Goal: Use online tool/utility: Utilize a website feature to perform a specific function

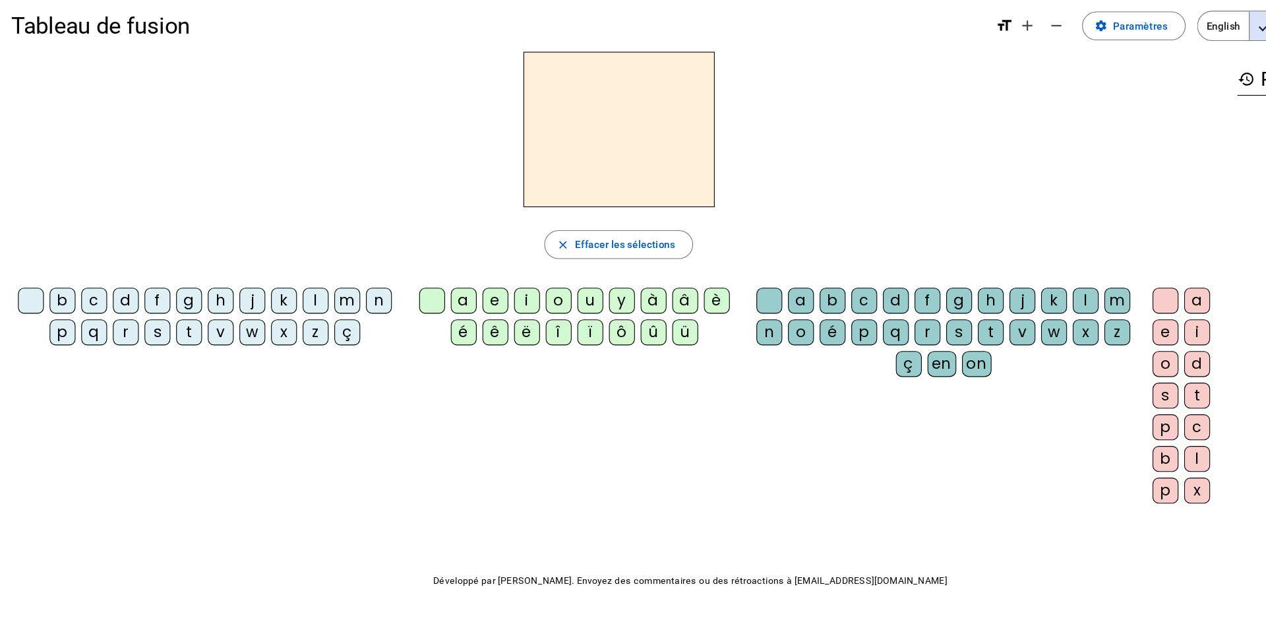
click at [119, 284] on div "d" at bounding box center [116, 286] width 24 height 24
click at [536, 284] on div "u" at bounding box center [542, 286] width 24 height 24
click at [174, 311] on div "t" at bounding box center [174, 315] width 24 height 24
click at [423, 281] on div "a" at bounding box center [426, 286] width 24 height 24
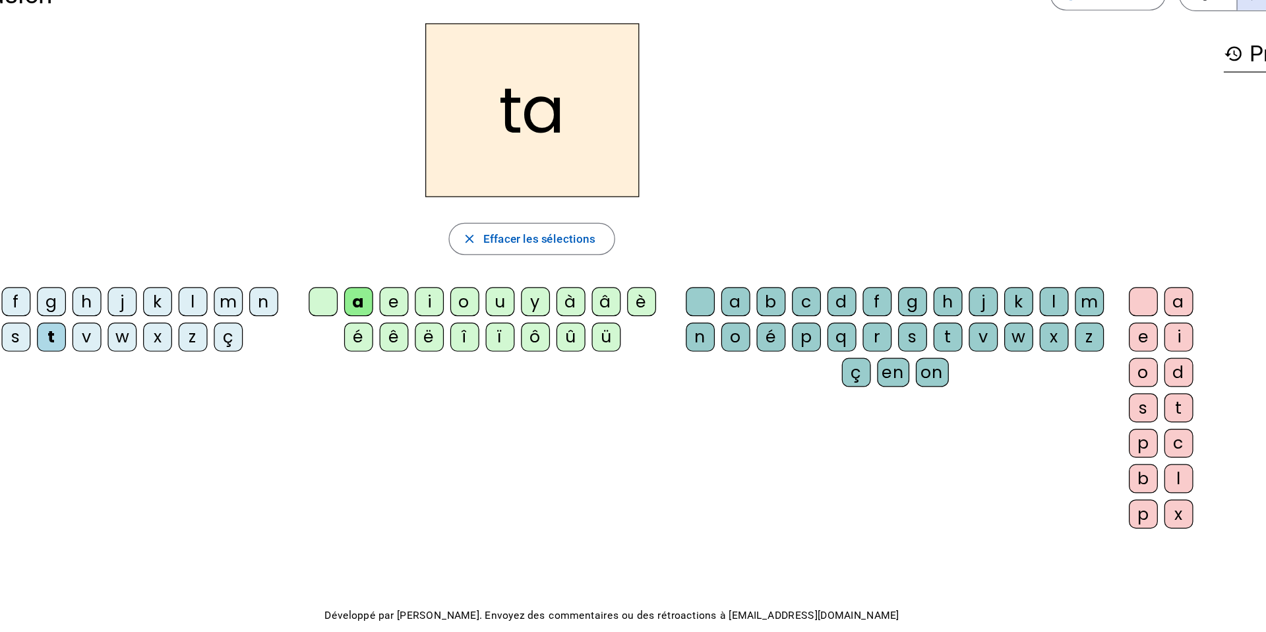
click at [452, 282] on div "e" at bounding box center [455, 286] width 24 height 24
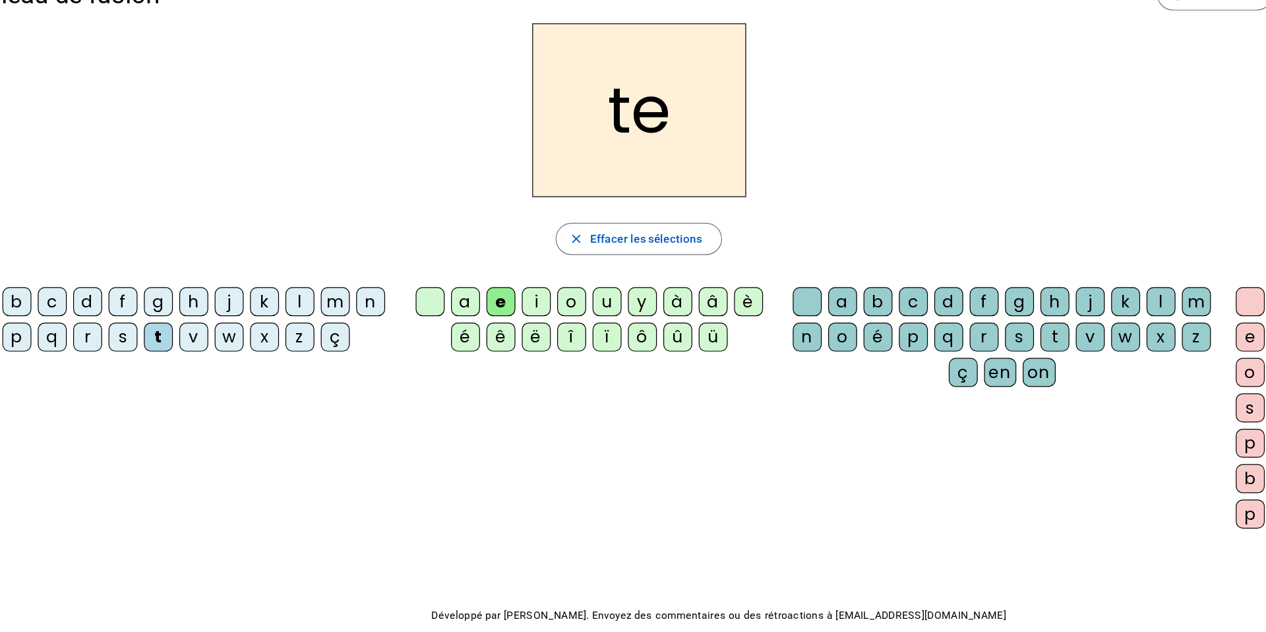
click at [116, 287] on div "d" at bounding box center [116, 286] width 24 height 24
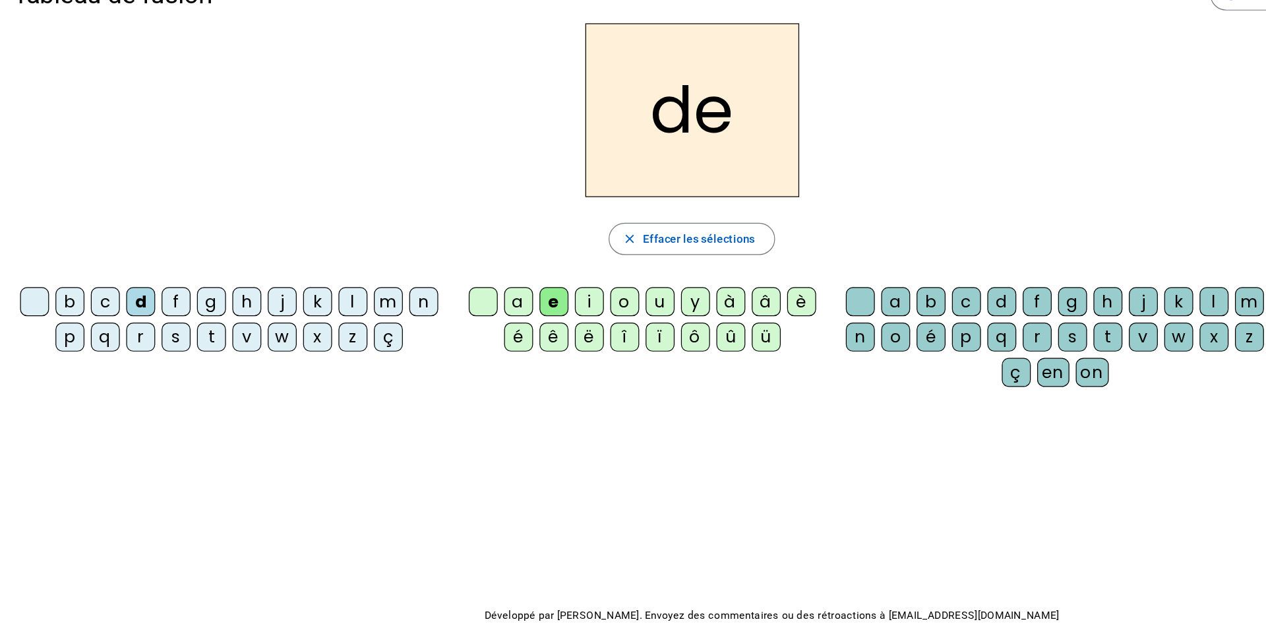
click at [232, 284] on div "j" at bounding box center [232, 286] width 24 height 24
click at [319, 291] on div "m" at bounding box center [319, 286] width 24 height 24
click at [429, 286] on div "a" at bounding box center [426, 286] width 24 height 24
click at [927, 284] on div "l" at bounding box center [996, 286] width 24 height 24
